Goal: Find specific page/section: Find specific page/section

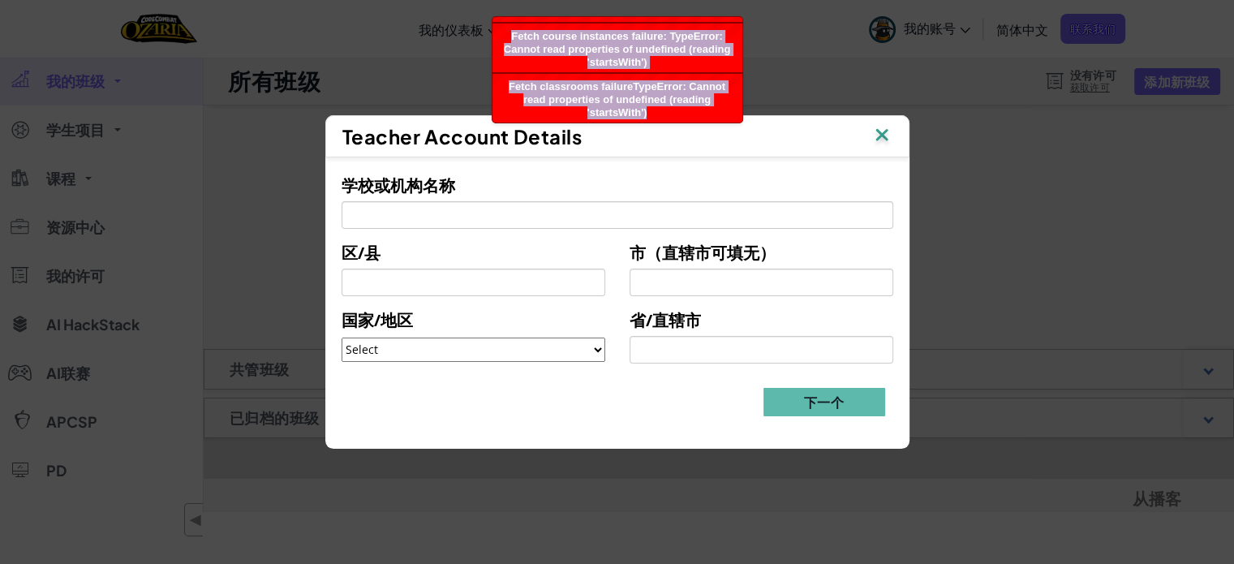
drag, startPoint x: 598, startPoint y: 41, endPoint x: 685, endPoint y: 143, distance: 134.1
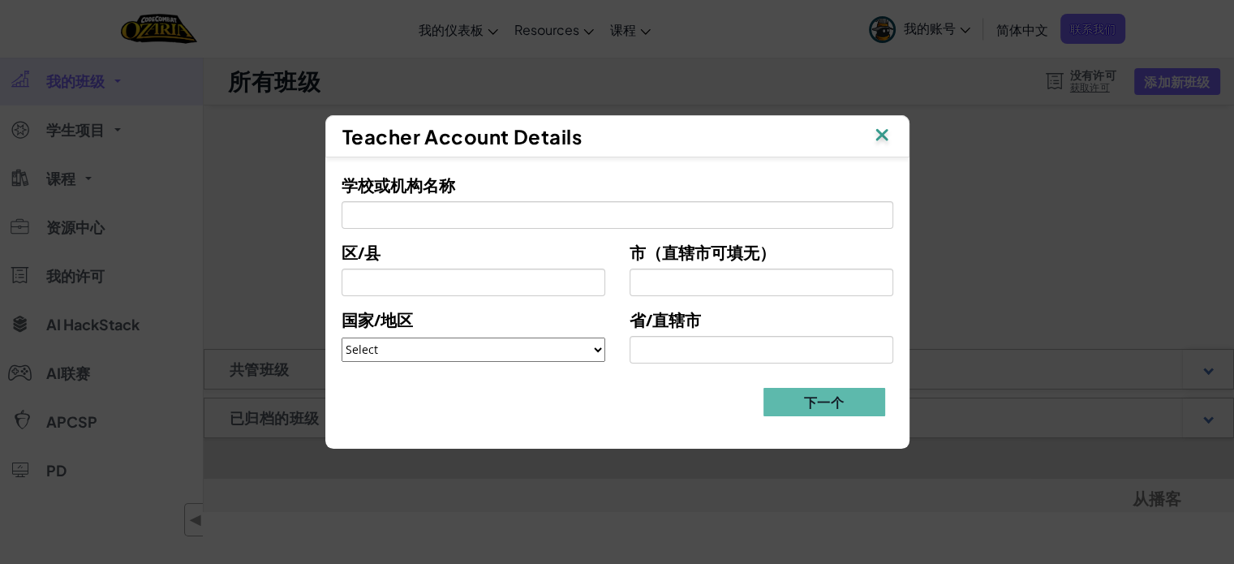
copy ul "rror in fetching data Fetch course instances failure: TypeError: Cannot read pr…"
click at [490, 128] on span "Teacher Account Details" at bounding box center [462, 136] width 240 height 24
click at [889, 130] on img at bounding box center [881, 136] width 21 height 24
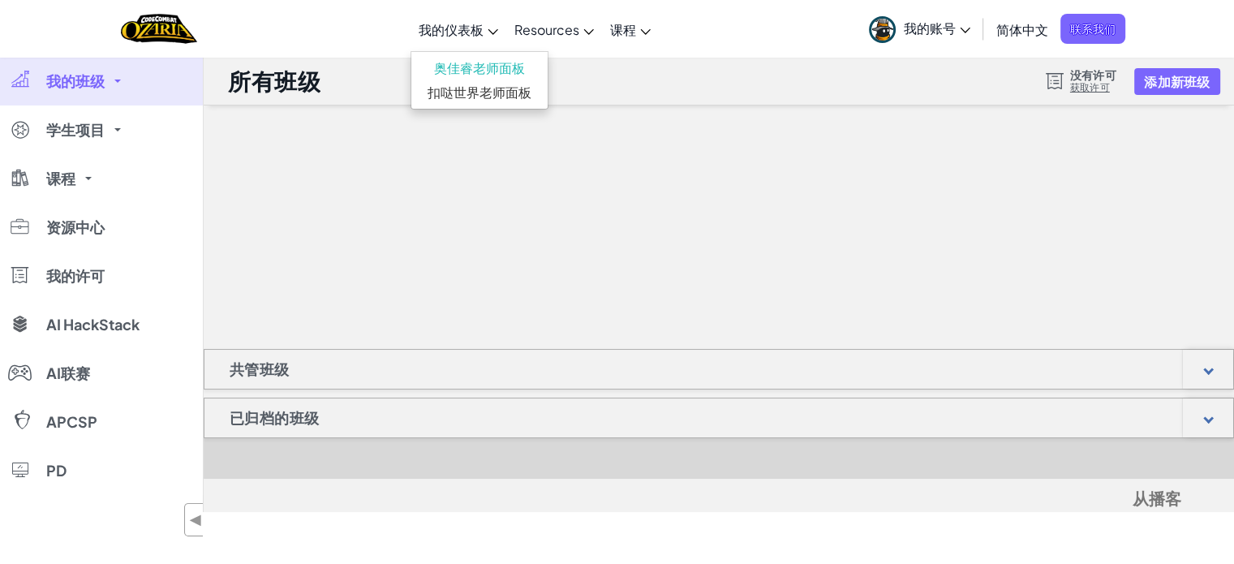
click at [446, 25] on span "我的仪表板" at bounding box center [451, 29] width 65 height 17
click at [468, 87] on link "扣哒世界老师面板" at bounding box center [479, 92] width 136 height 24
